Goal: Find specific page/section: Find specific page/section

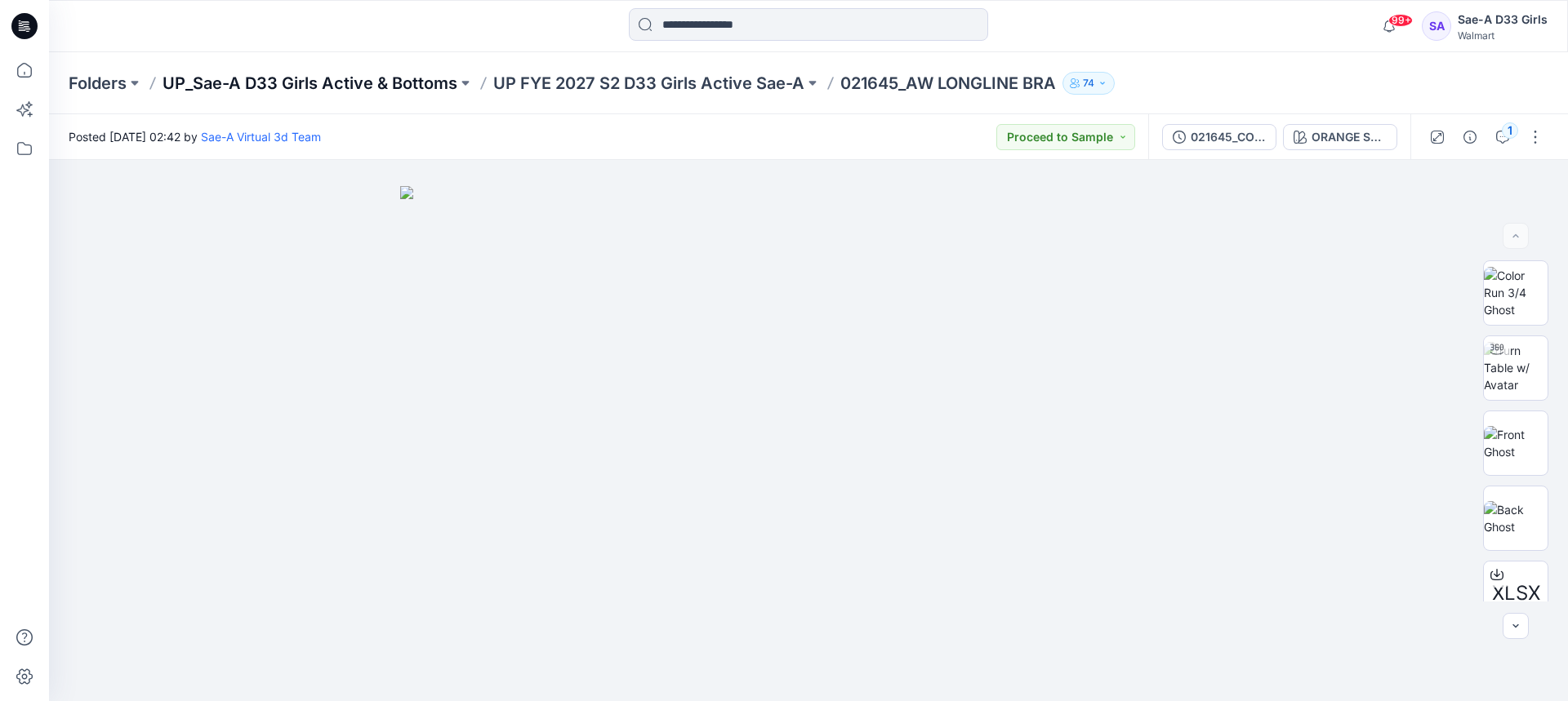
click at [339, 88] on p "UP_Sae-A D33 Girls Active & Bottoms" at bounding box center [310, 83] width 295 height 23
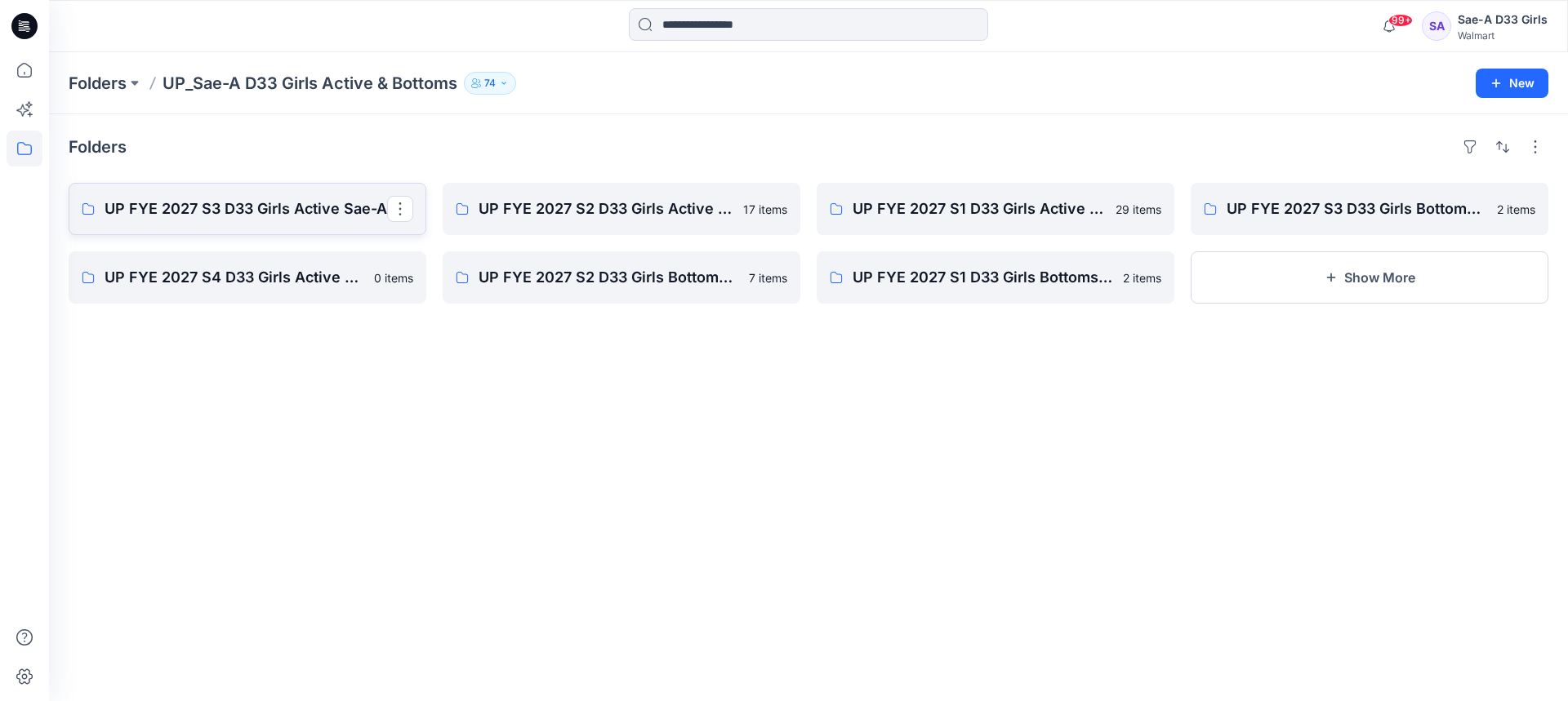
click at [210, 216] on p "UP FYE 2027 S3 D33 Girls Active Sae-A" at bounding box center [246, 208] width 283 height 23
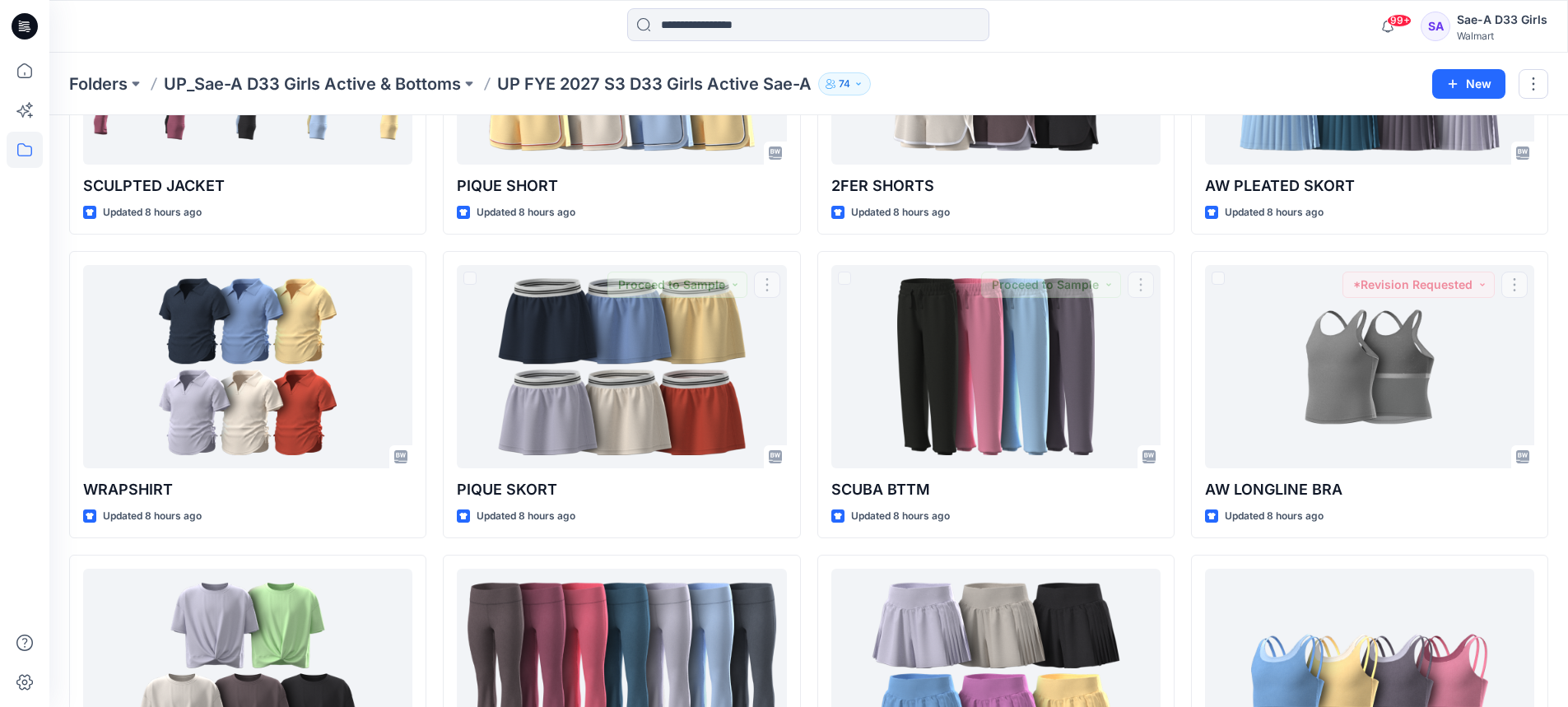
scroll to position [247, 0]
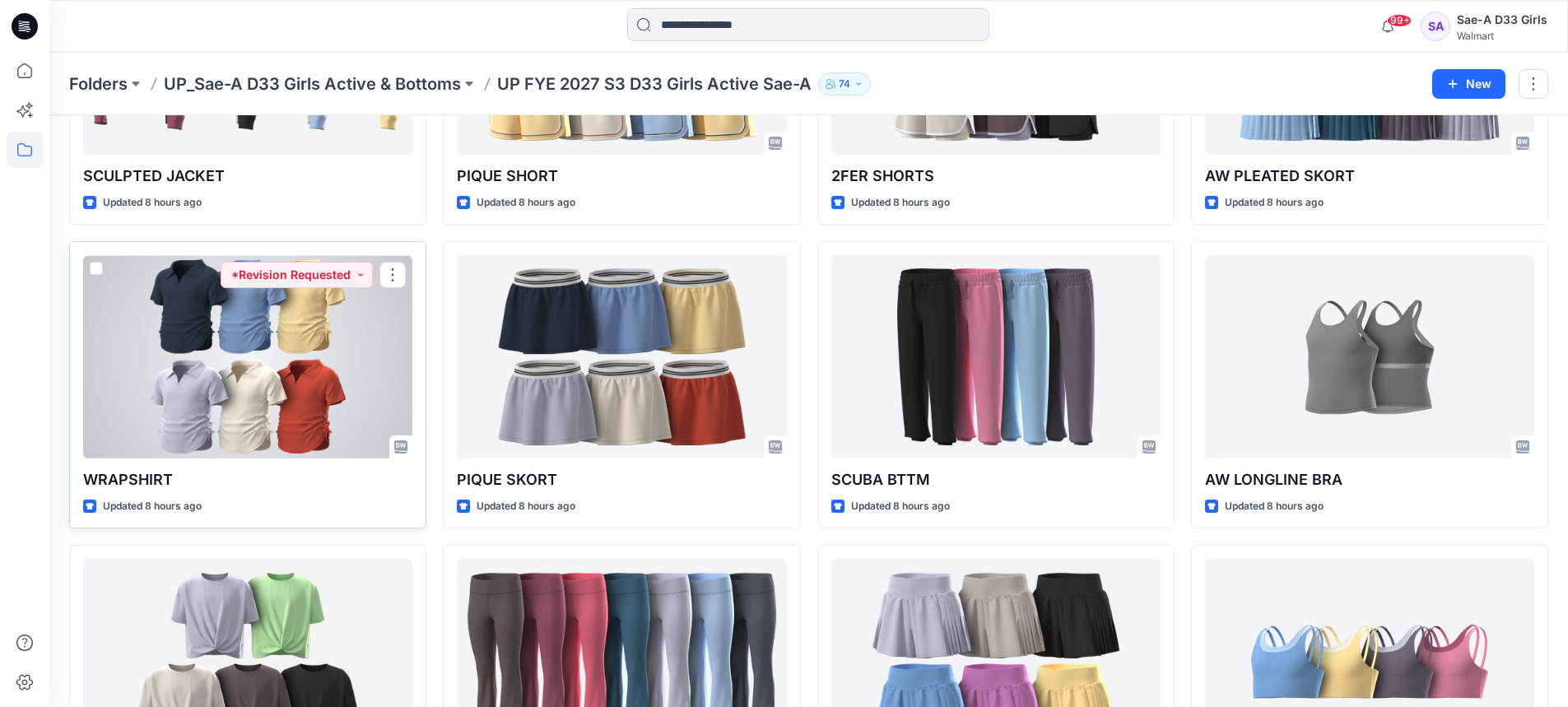
click at [295, 337] on div at bounding box center [247, 356] width 329 height 203
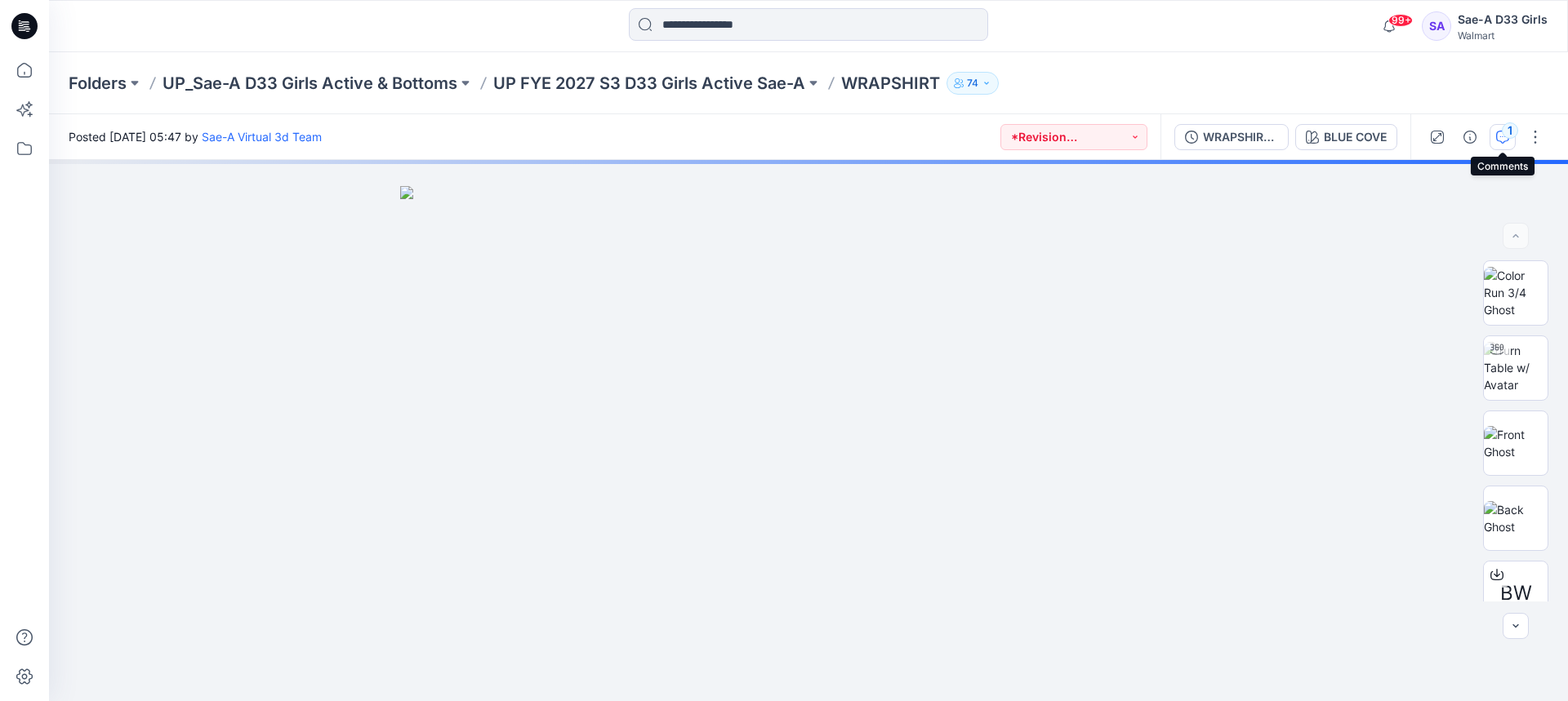
click at [1499, 140] on icon "button" at bounding box center [1502, 136] width 13 height 13
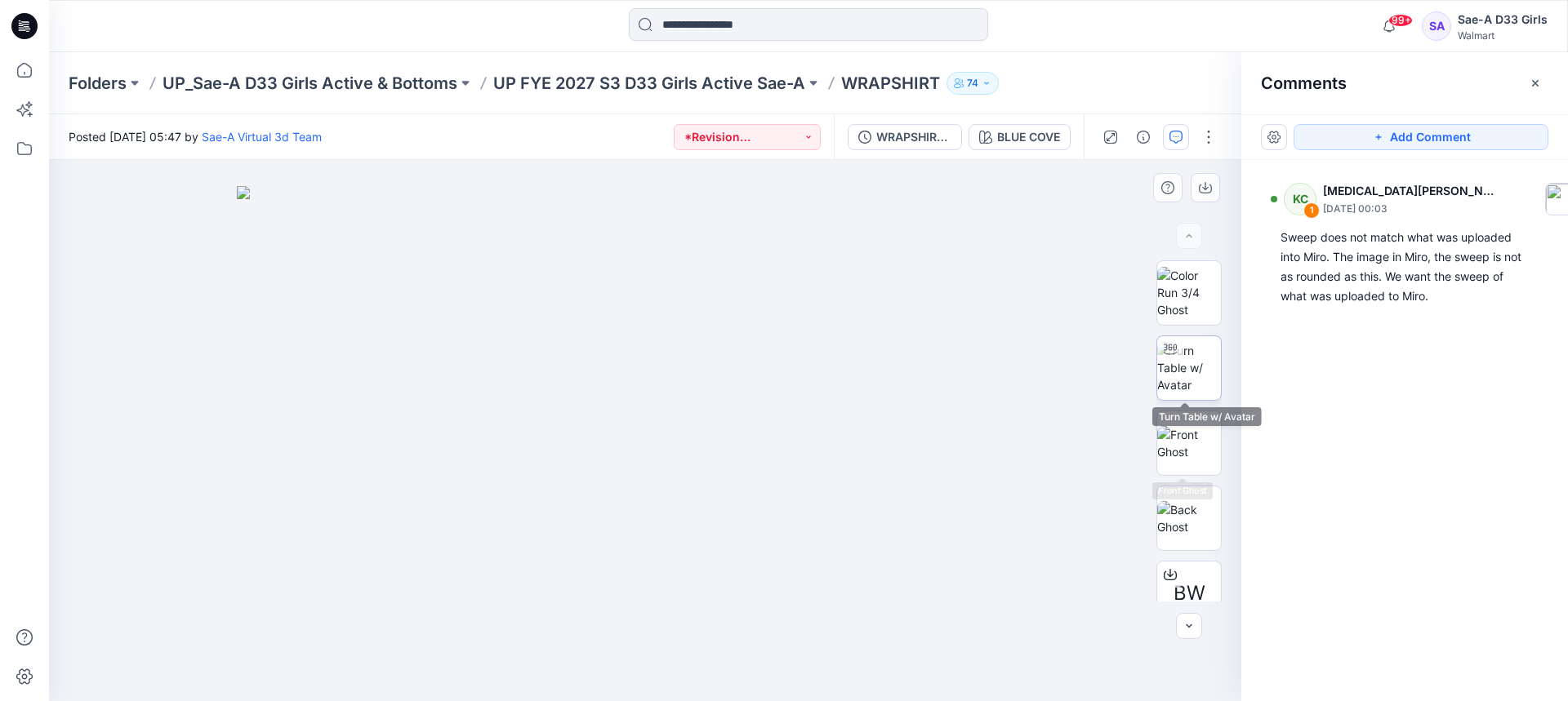
click at [1193, 374] on img at bounding box center [1189, 368] width 63 height 51
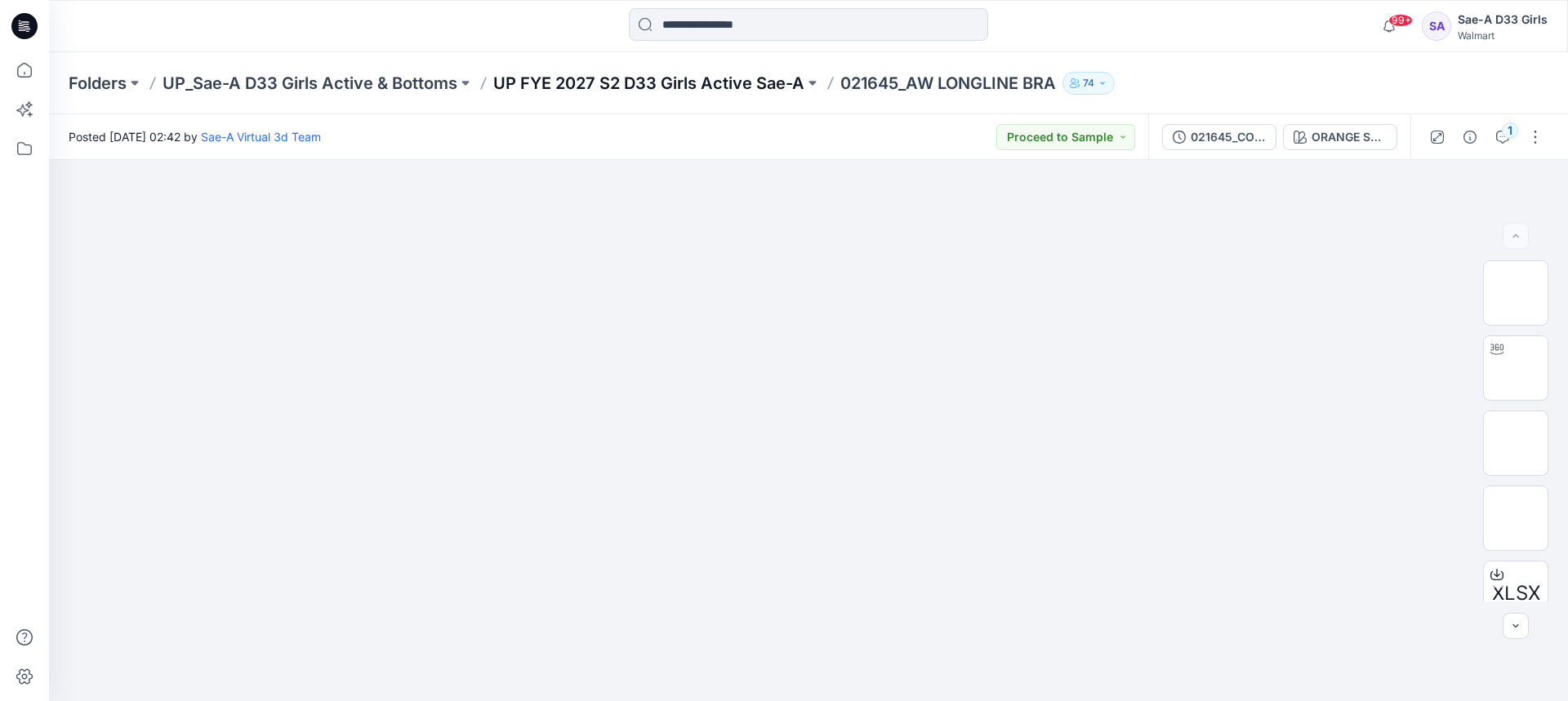
click at [628, 75] on p "UP FYE 2027 S2 D33 Girls Active Sae-A" at bounding box center [648, 83] width 311 height 23
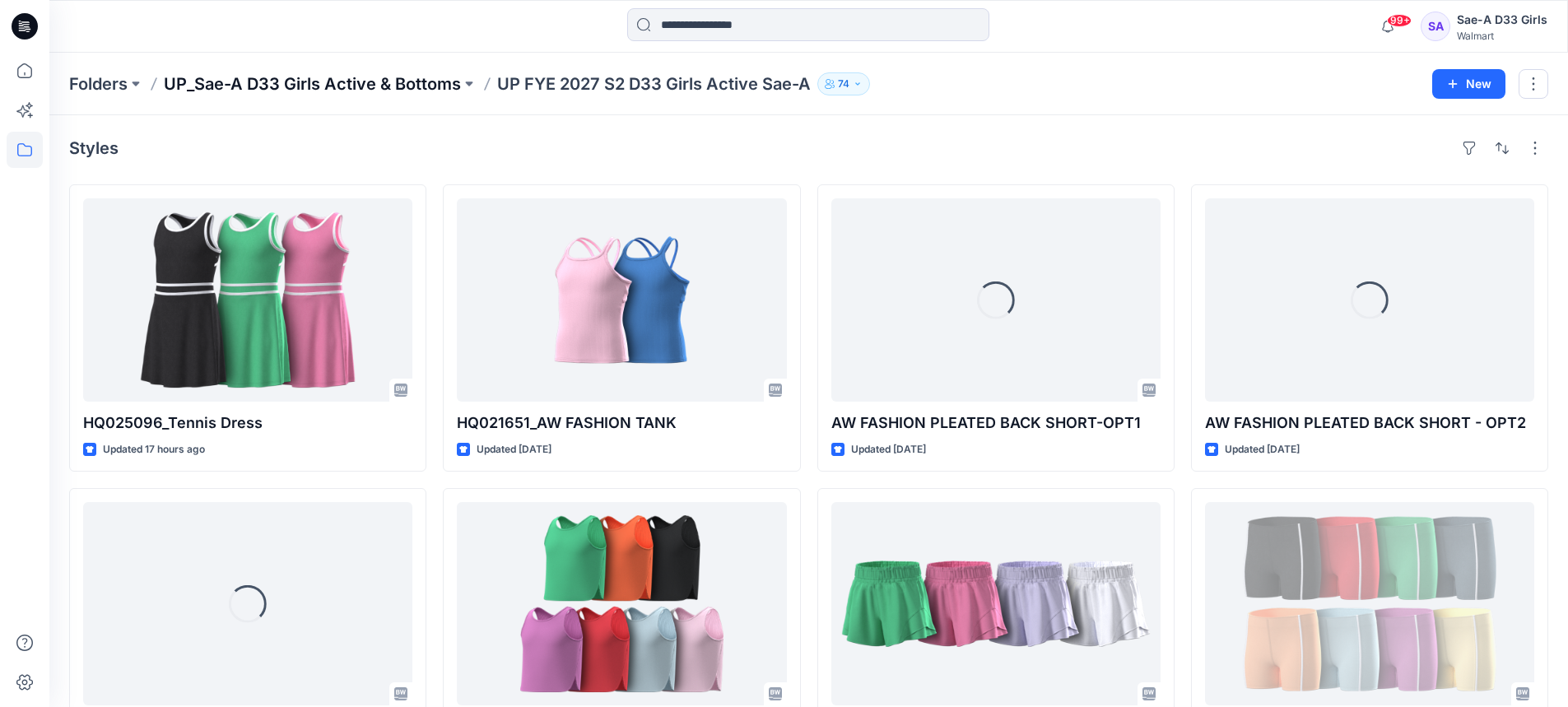
click at [437, 92] on p "UP_Sae-A D33 Girls Active & Bottoms" at bounding box center [313, 84] width 297 height 23
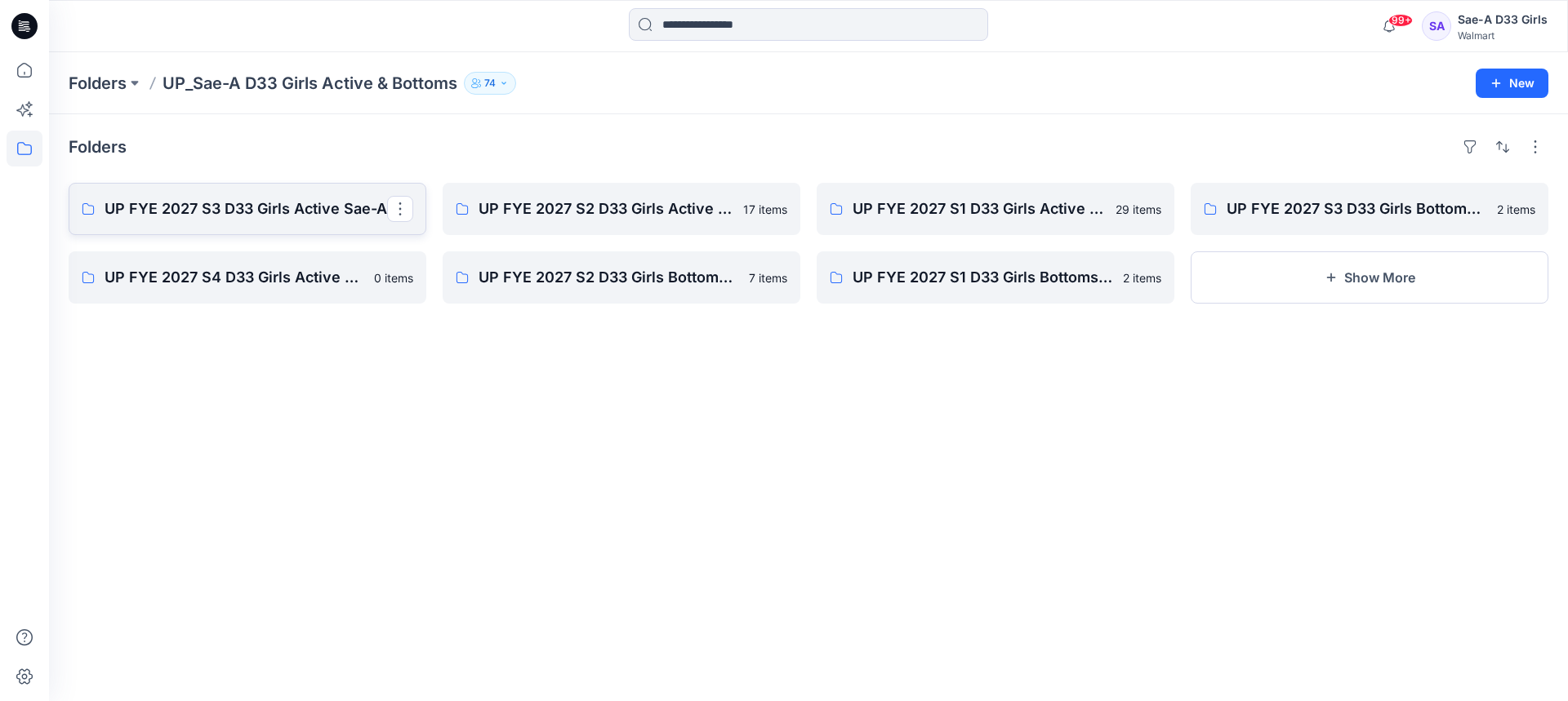
click at [240, 213] on p "UP FYE 2027 S3 D33 Girls Active Sae-A" at bounding box center [246, 208] width 283 height 23
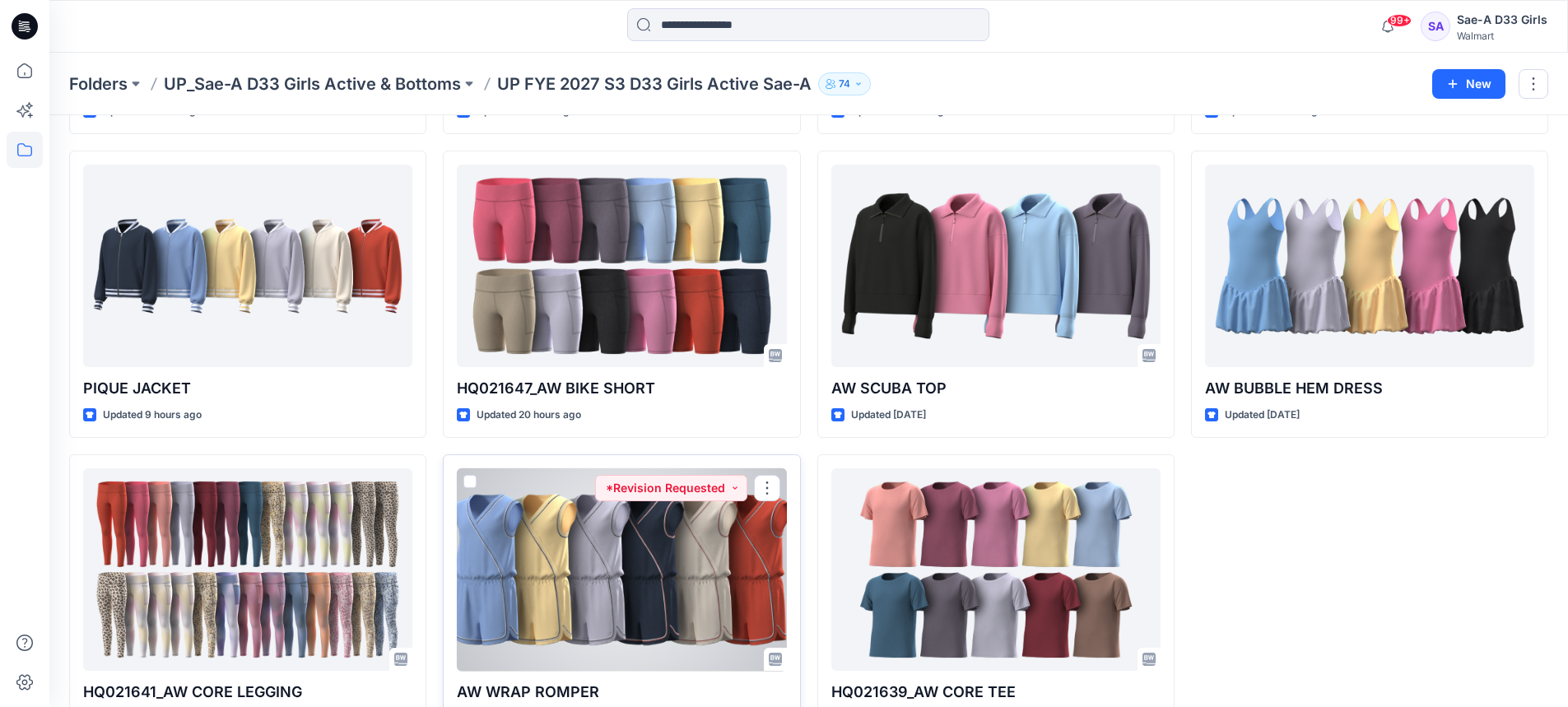
scroll to position [1000, 0]
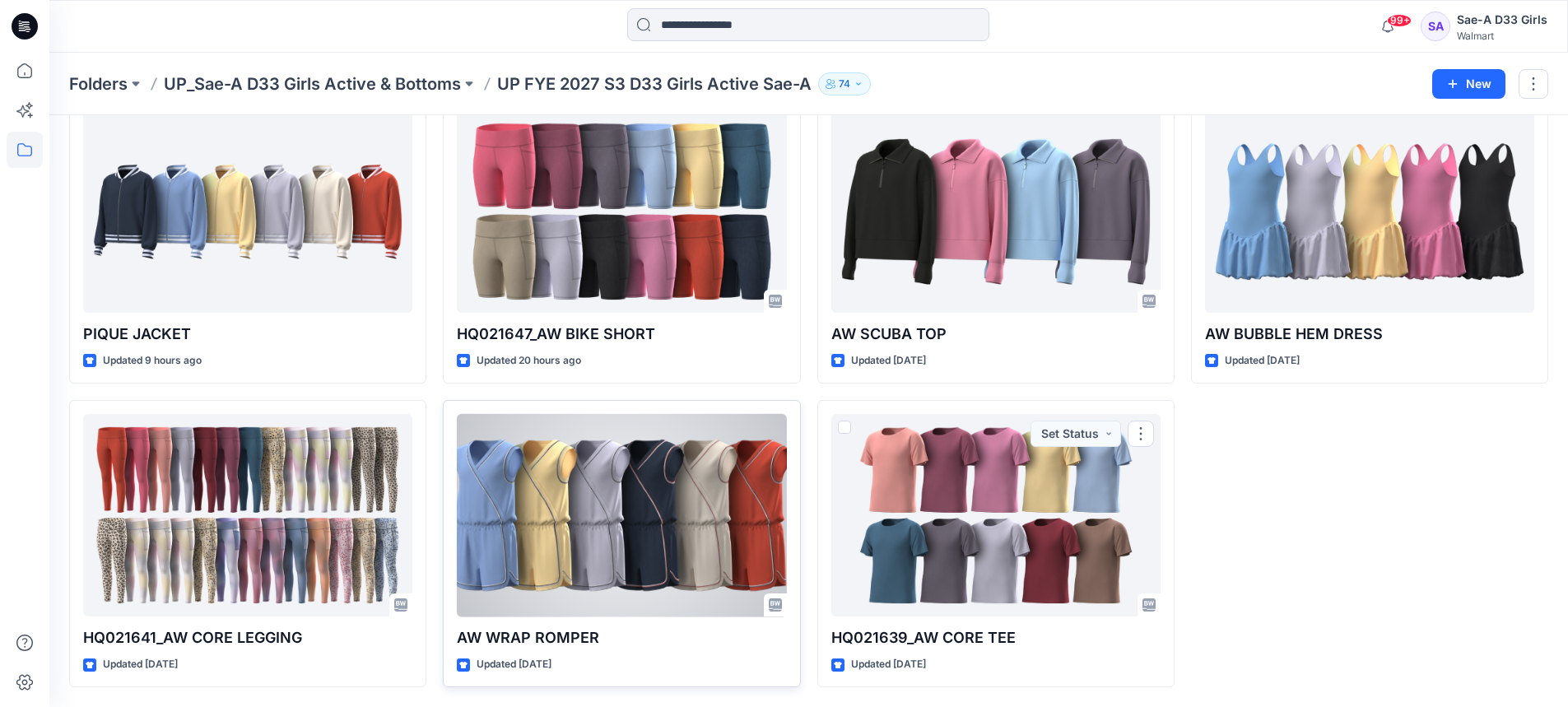
click at [565, 538] on div at bounding box center [621, 515] width 329 height 203
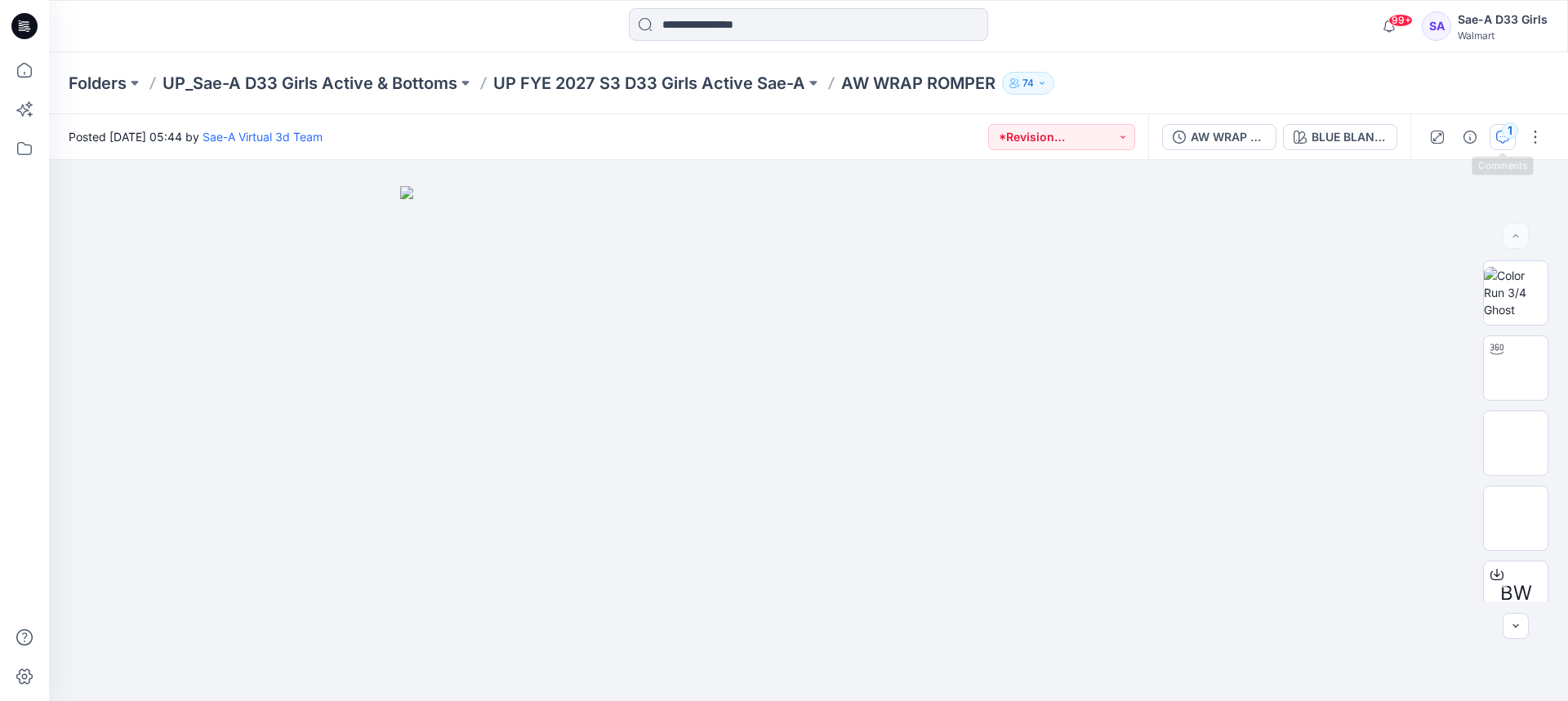
click at [1509, 135] on div "1" at bounding box center [1510, 130] width 16 height 16
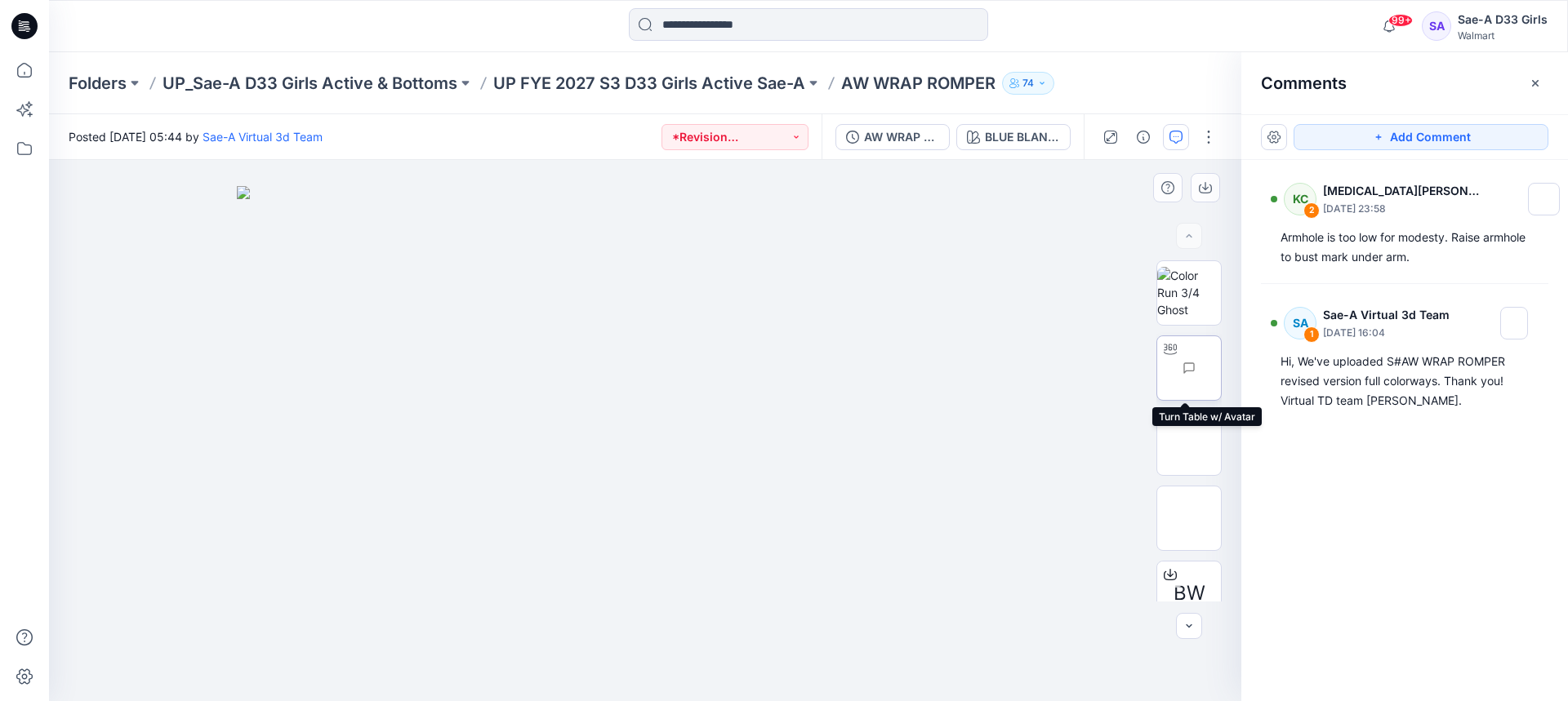
click at [1221, 368] on img at bounding box center [1221, 368] width 0 height 0
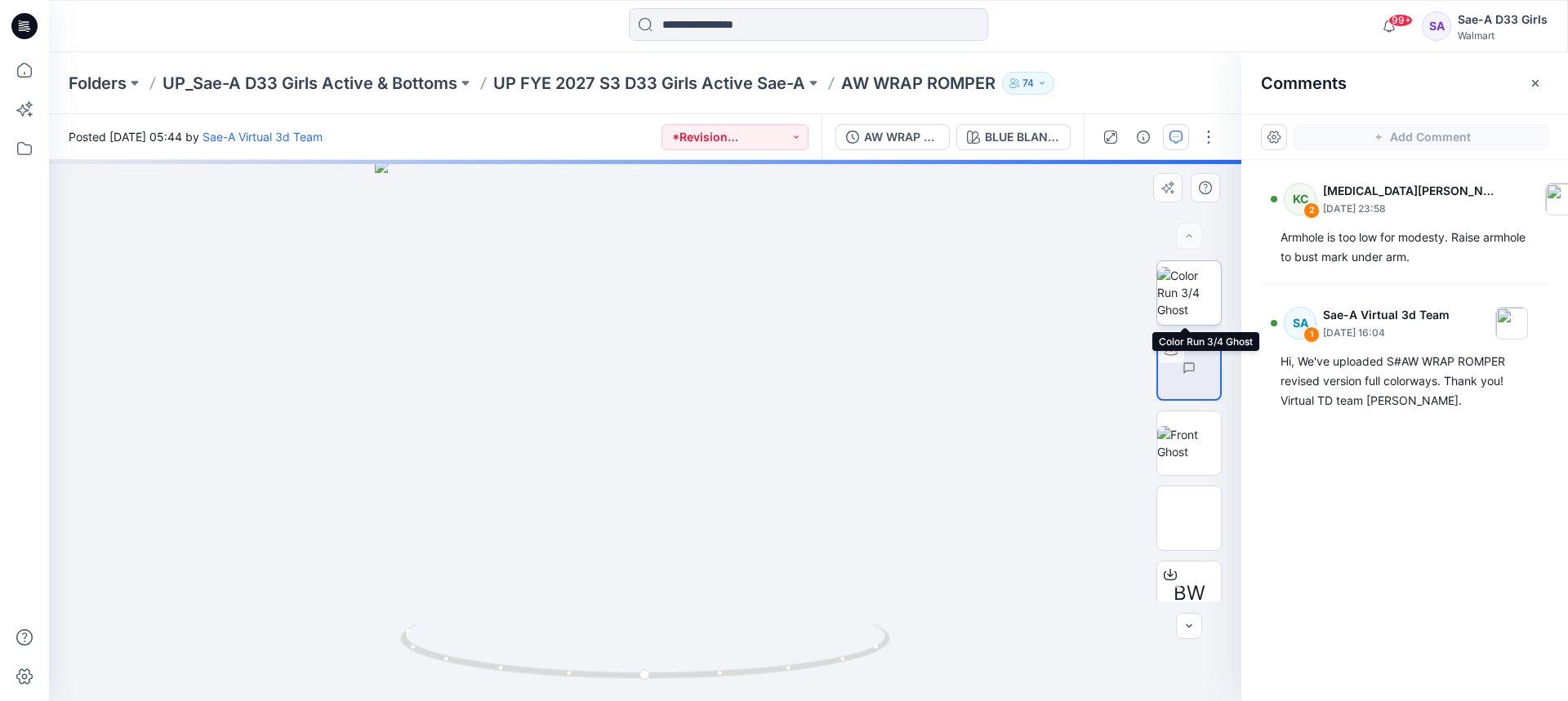
click at [1181, 281] on img at bounding box center [1189, 292] width 63 height 51
